Goal: Check status

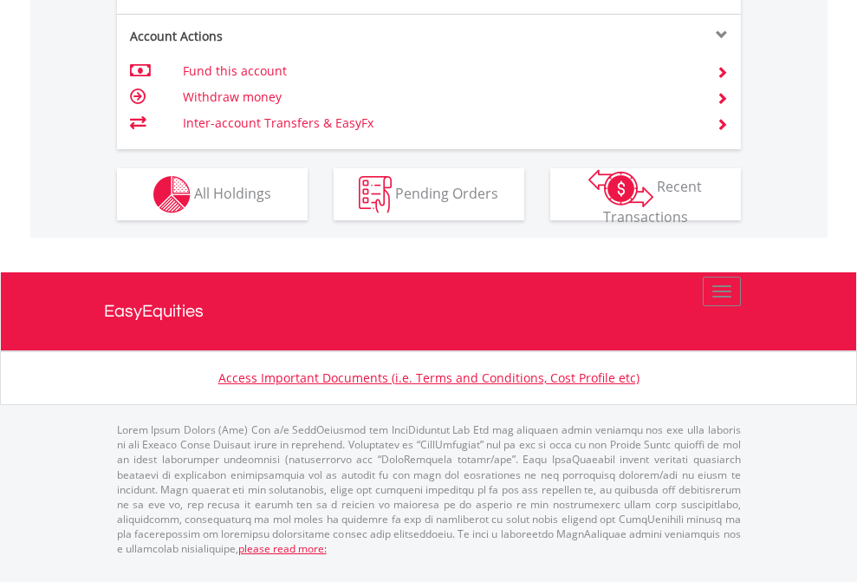
scroll to position [1512, 0]
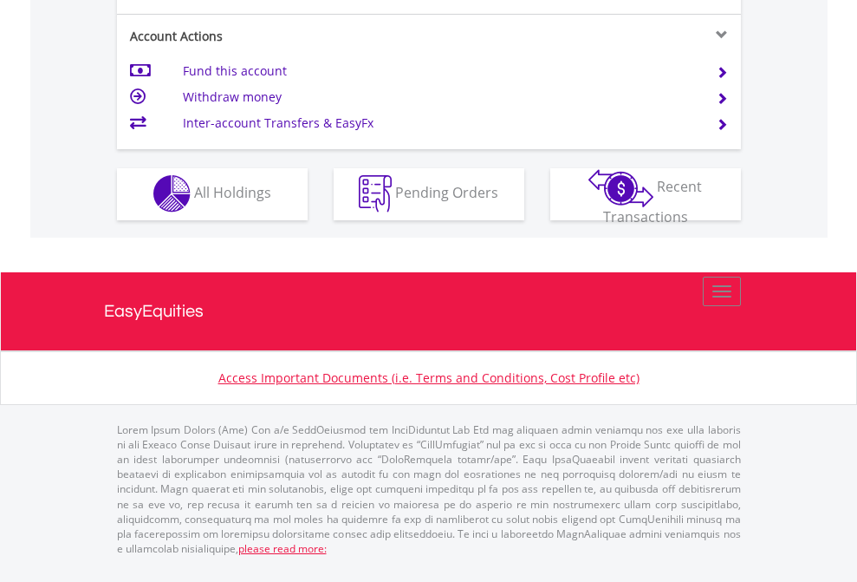
scroll to position [1621, 0]
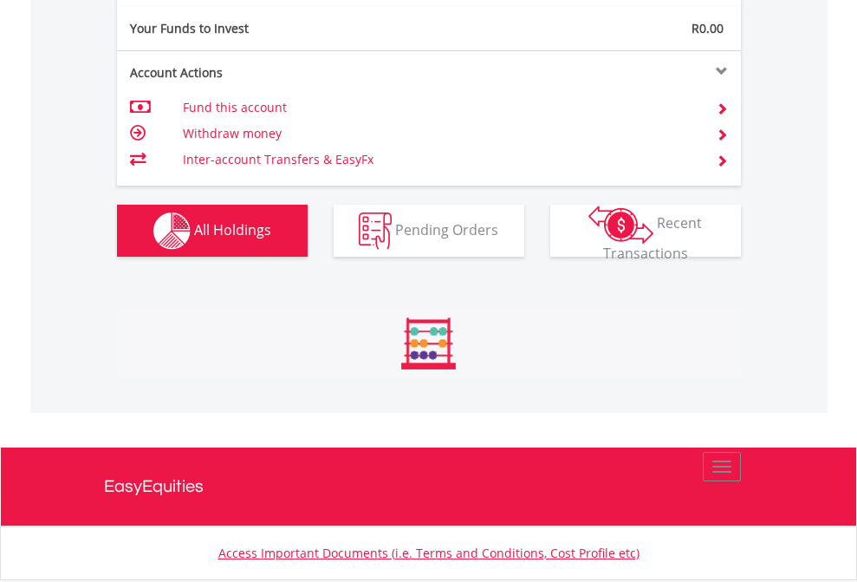
scroll to position [166, 272]
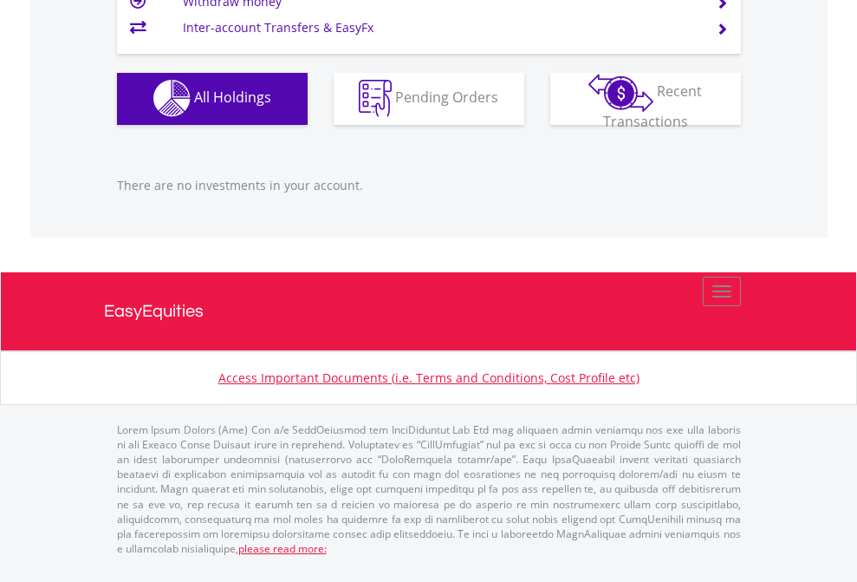
scroll to position [166, 272]
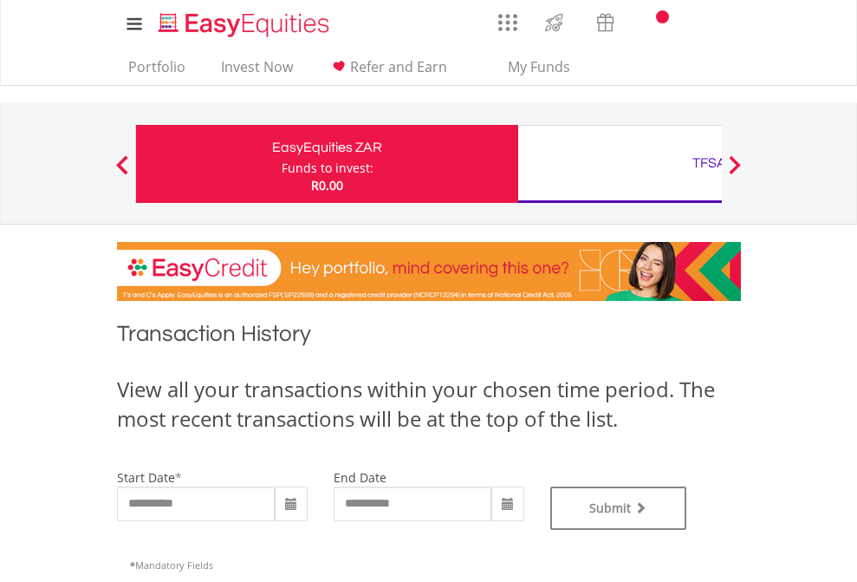
type input "**********"
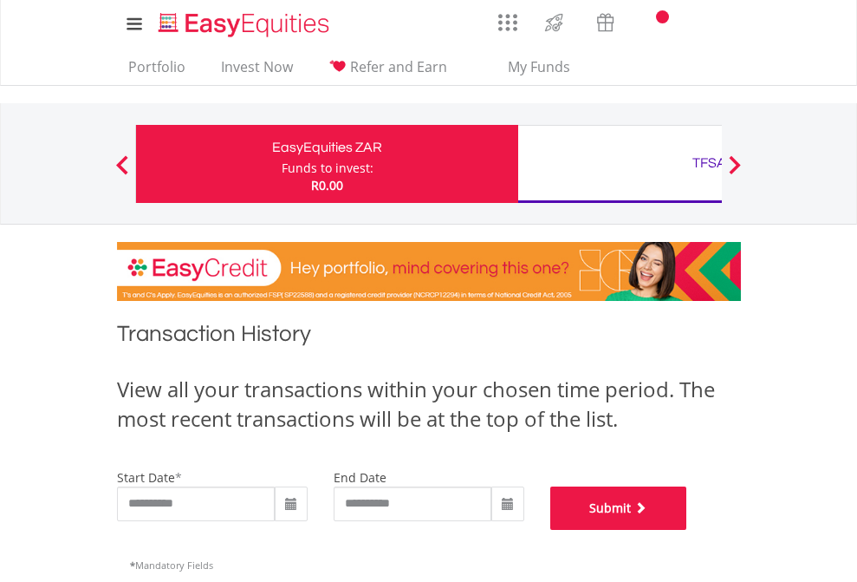
click at [687, 530] on button "Submit" at bounding box center [618, 507] width 137 height 43
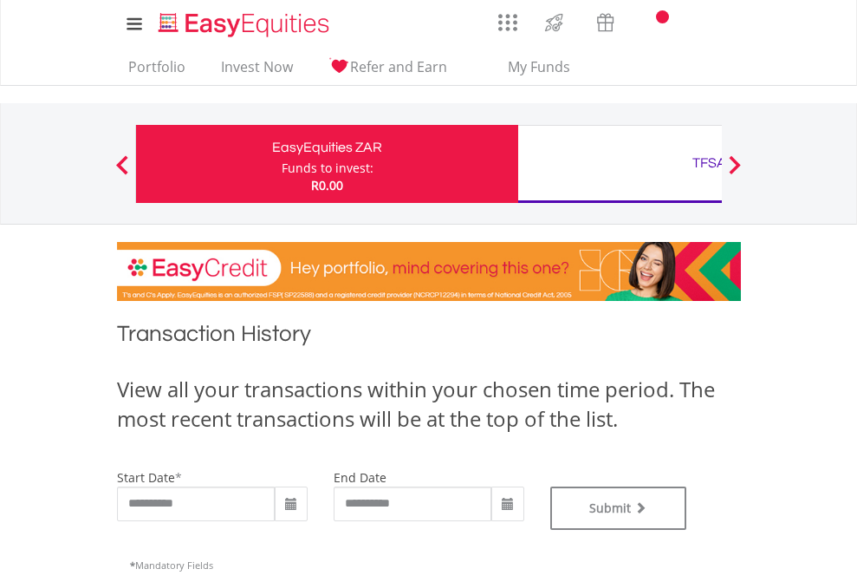
click at [620, 164] on div "TFSA" at bounding box center [709, 163] width 361 height 24
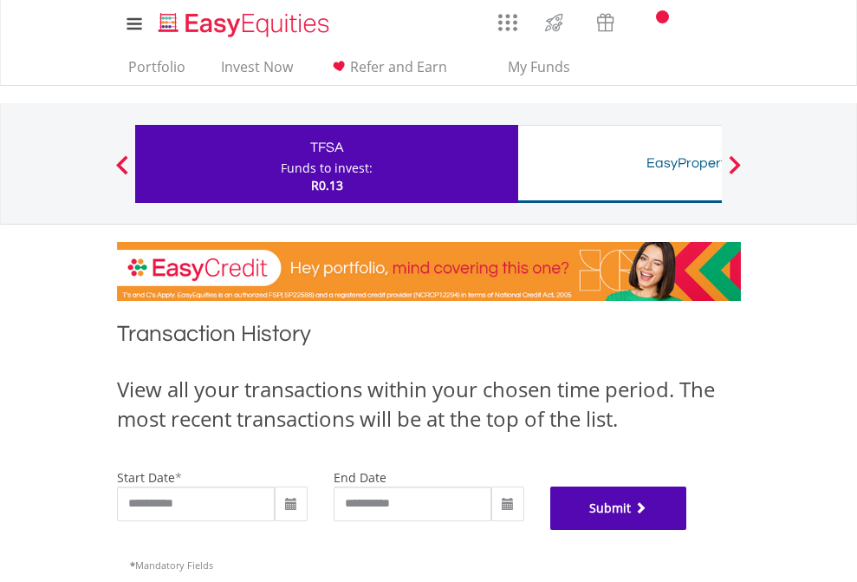
click at [687, 530] on button "Submit" at bounding box center [618, 507] width 137 height 43
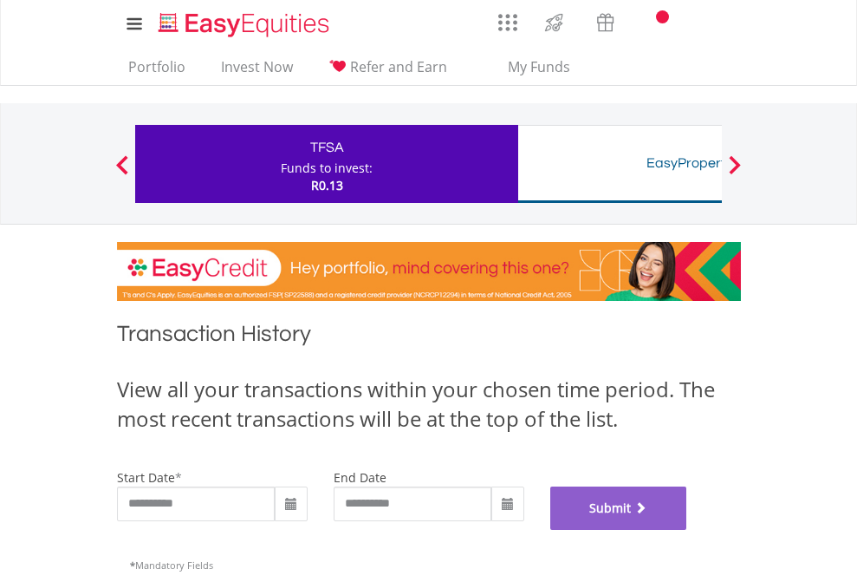
scroll to position [703, 0]
